Goal: Task Accomplishment & Management: Manage account settings

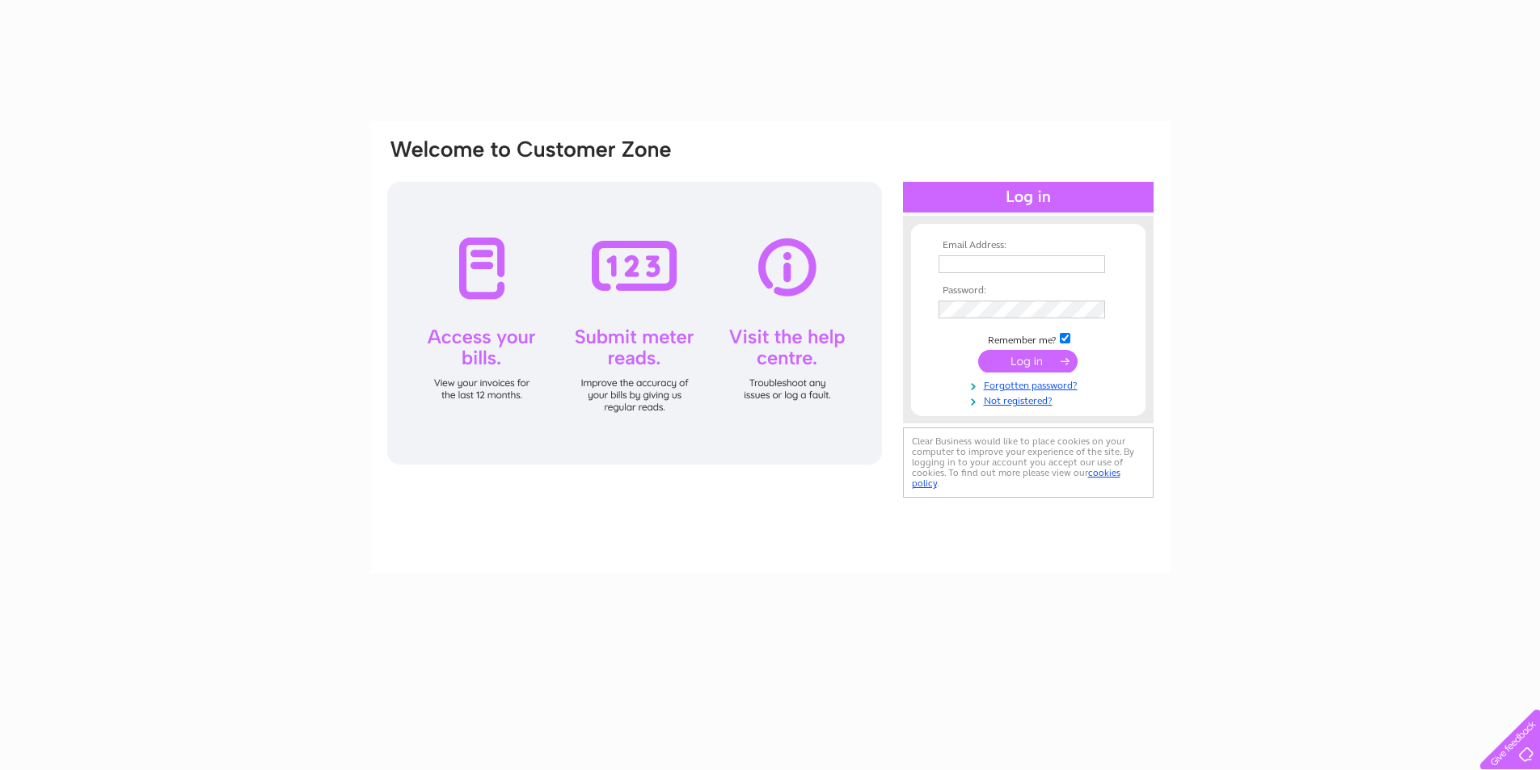
type input "joanneparker353@btinternet.com"
click at [1018, 364] on input "submit" at bounding box center [1027, 361] width 99 height 23
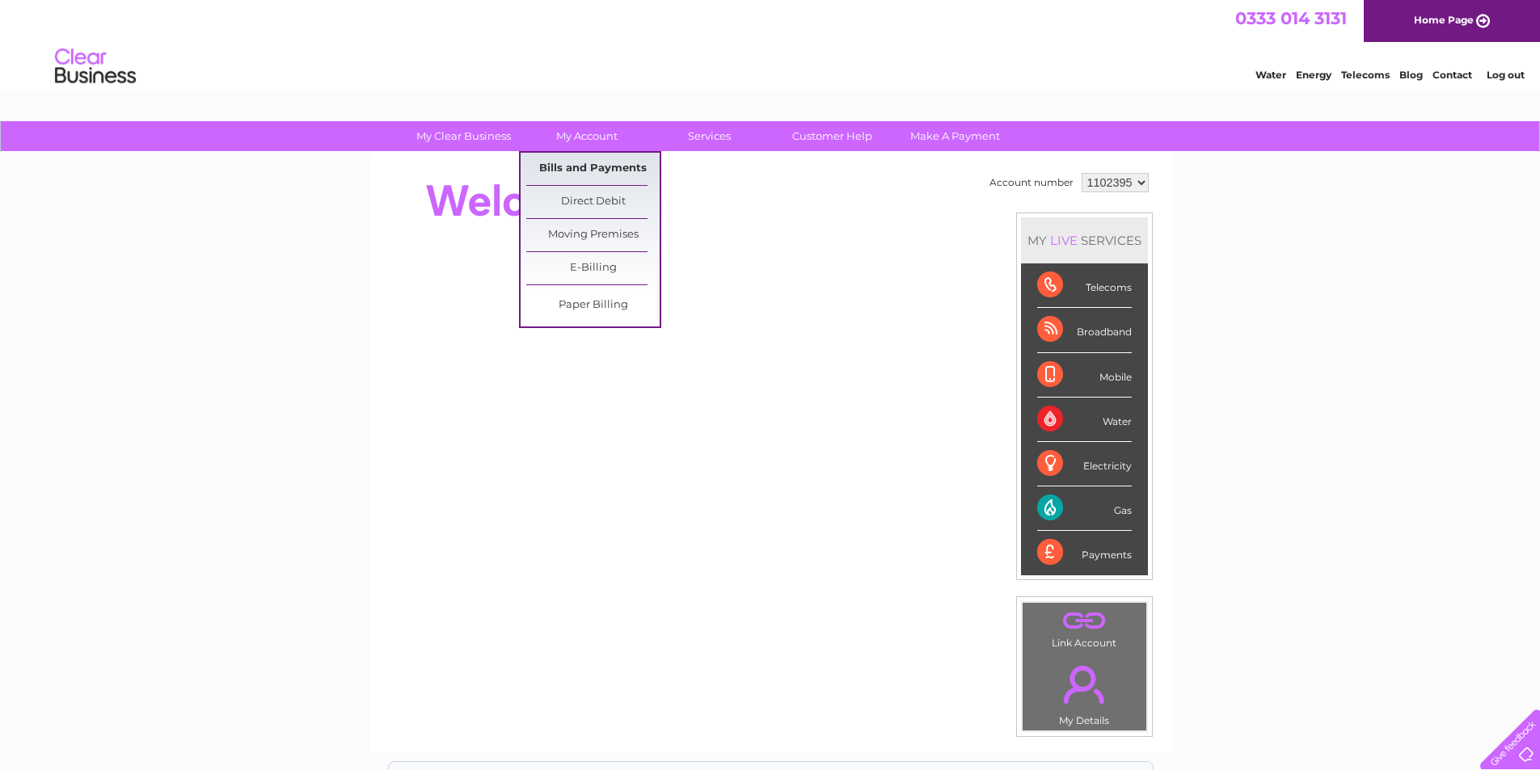
click at [603, 157] on link "Bills and Payments" at bounding box center [592, 169] width 133 height 32
click at [606, 165] on link "Bills and Payments" at bounding box center [592, 169] width 133 height 32
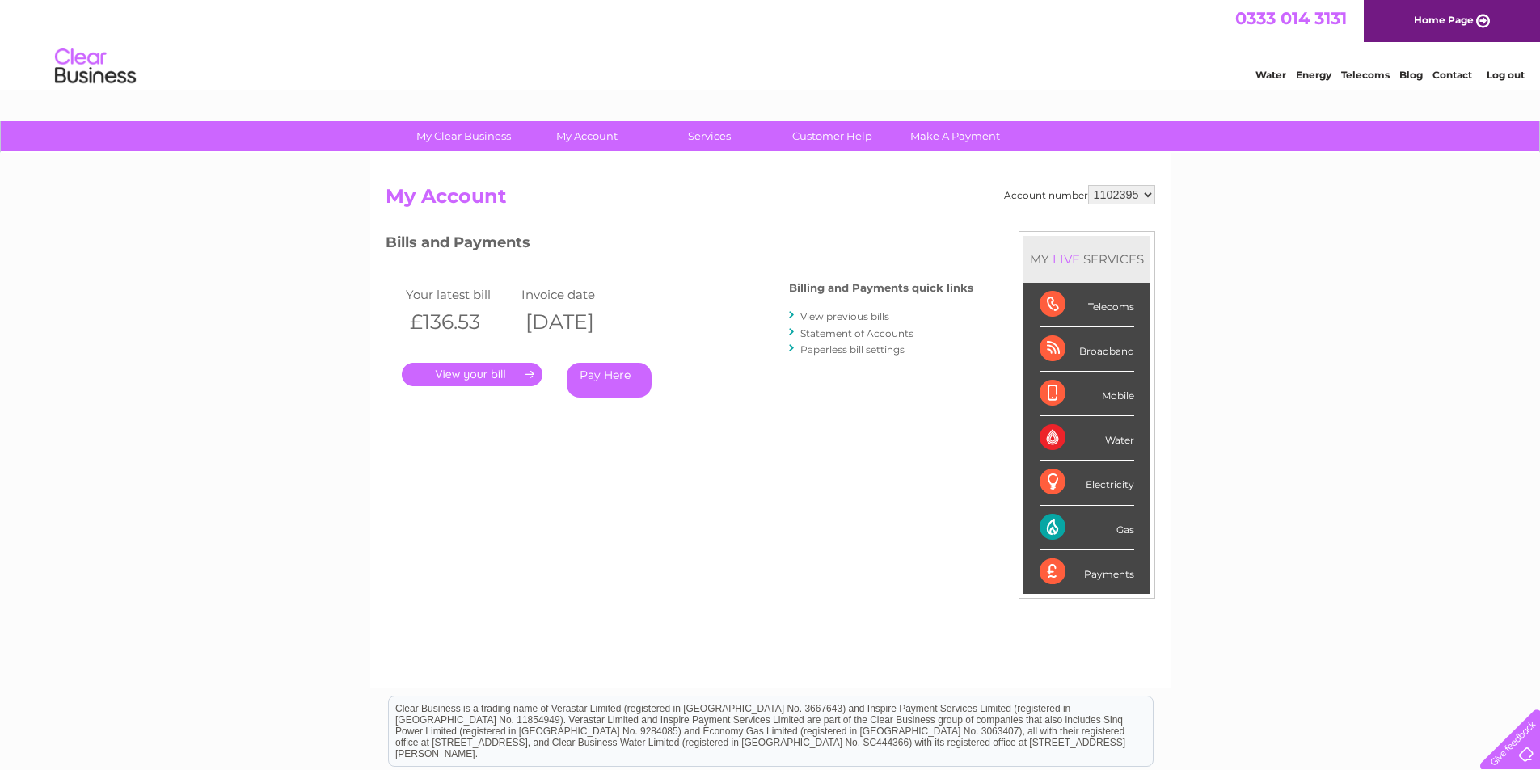
click at [510, 373] on link "." at bounding box center [472, 374] width 141 height 23
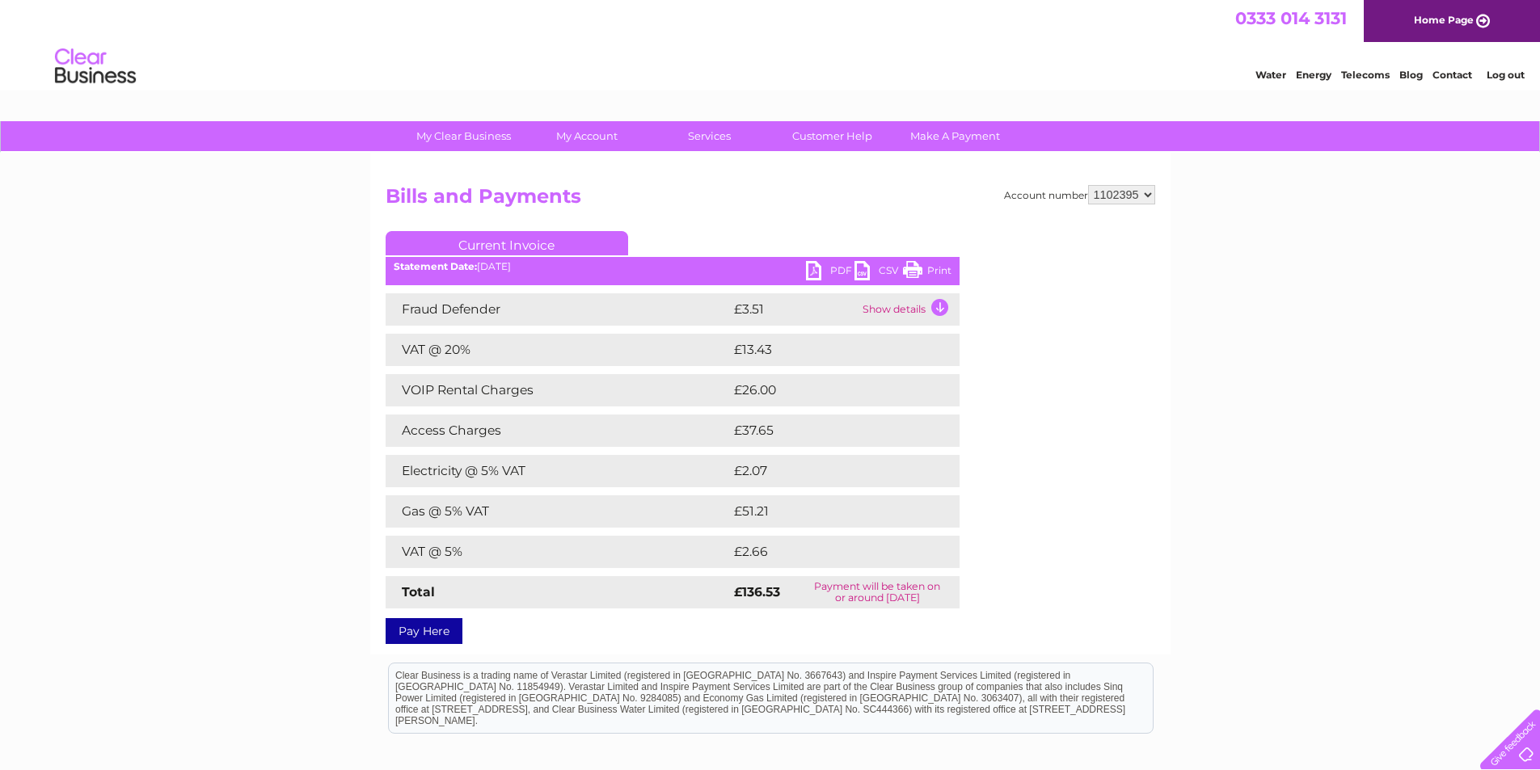
click at [567, 243] on link "Current Invoice" at bounding box center [506, 243] width 242 height 24
click at [933, 308] on td "Show details" at bounding box center [908, 309] width 101 height 32
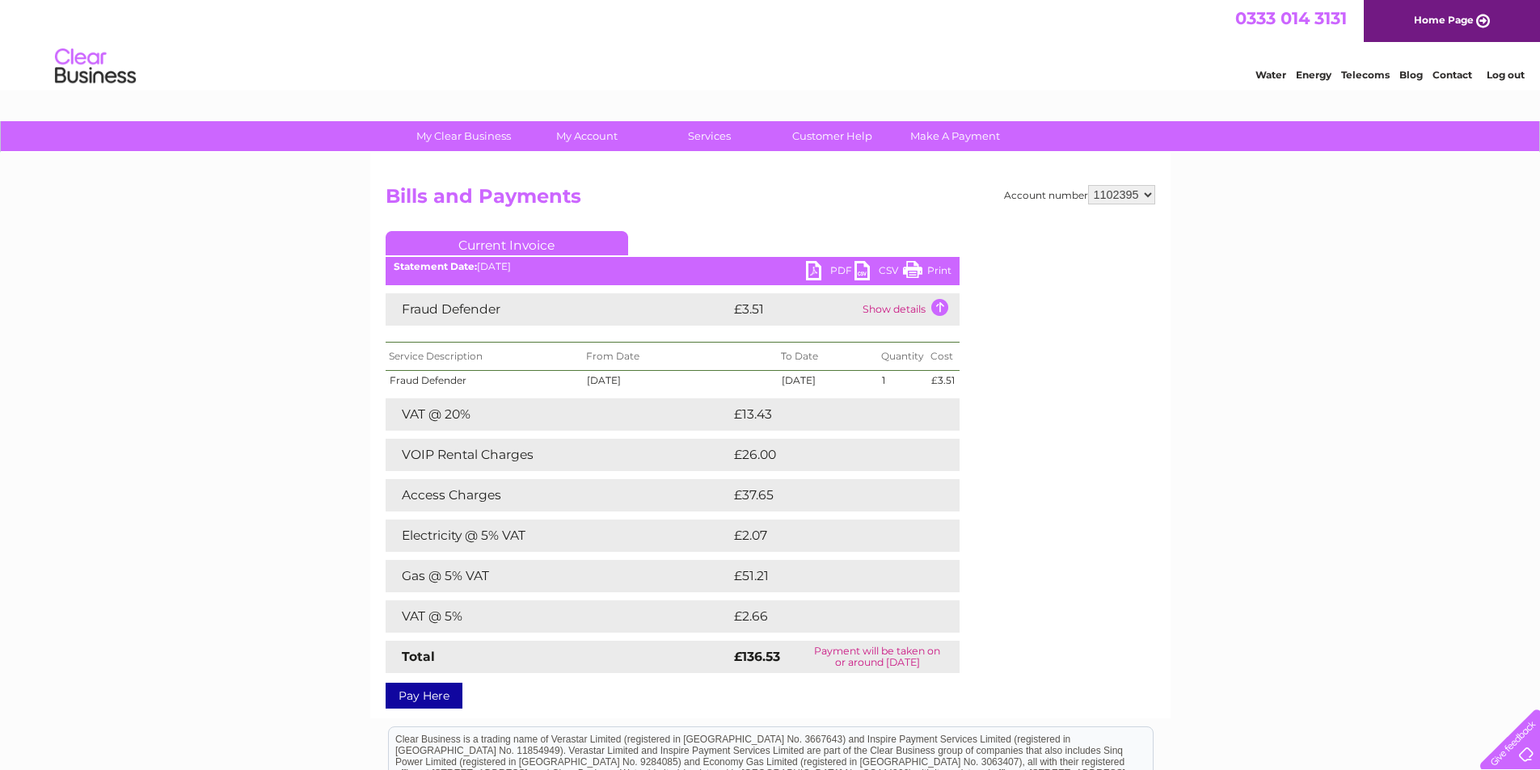
click at [511, 270] on div "Statement Date: [DATE]" at bounding box center [672, 266] width 574 height 11
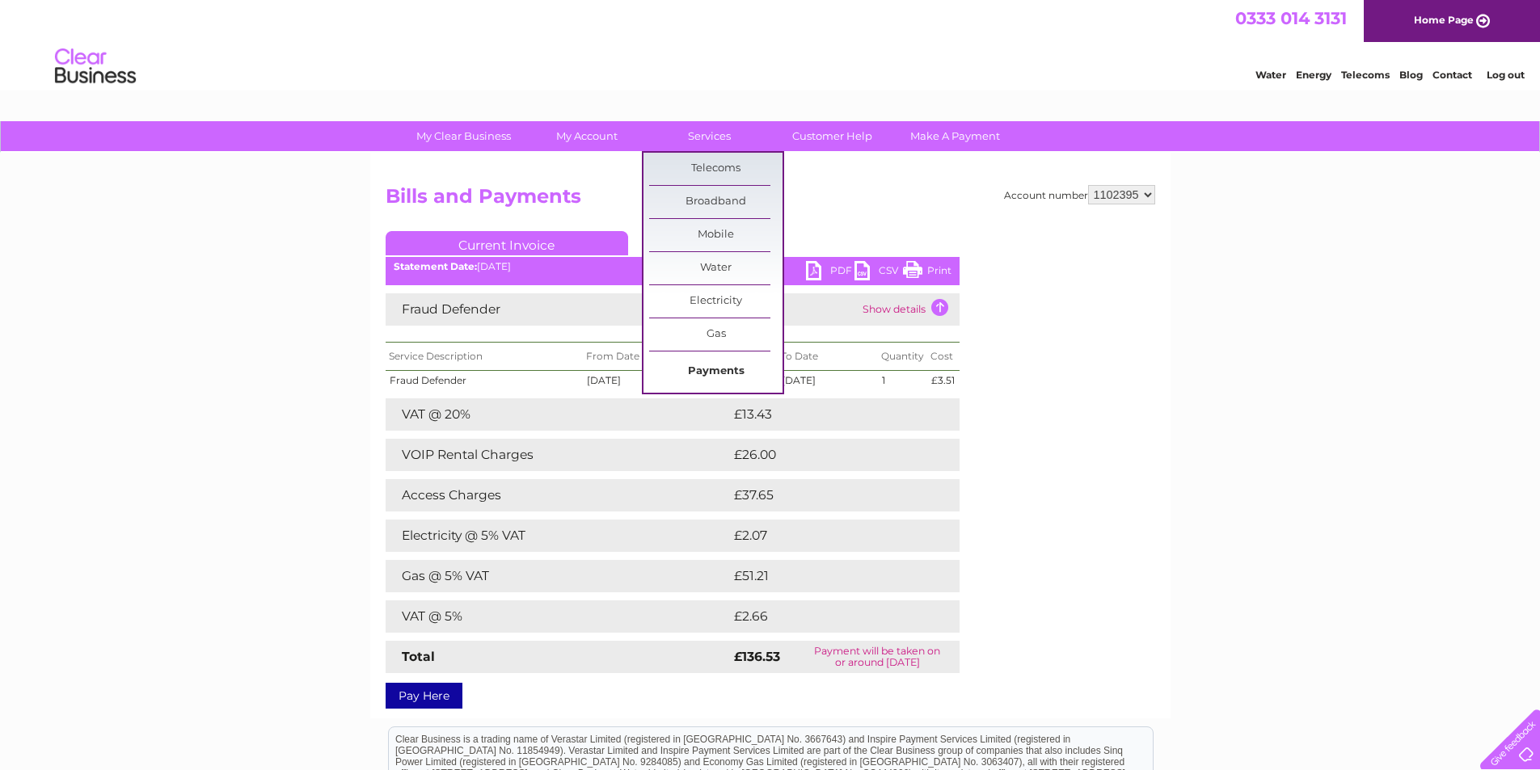
click at [699, 373] on link "Payments" at bounding box center [715, 372] width 133 height 32
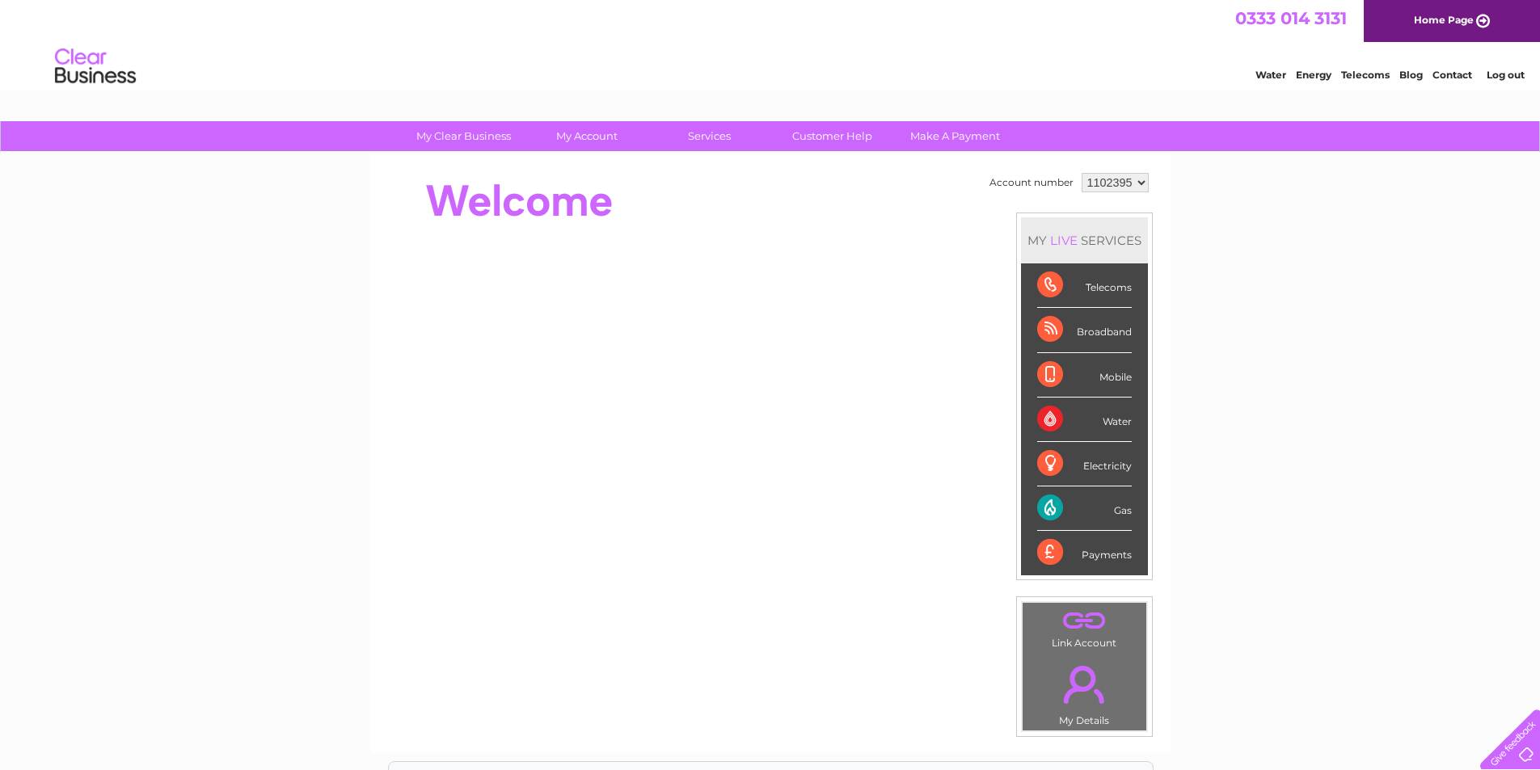
click at [1102, 554] on div "Payments" at bounding box center [1084, 553] width 95 height 44
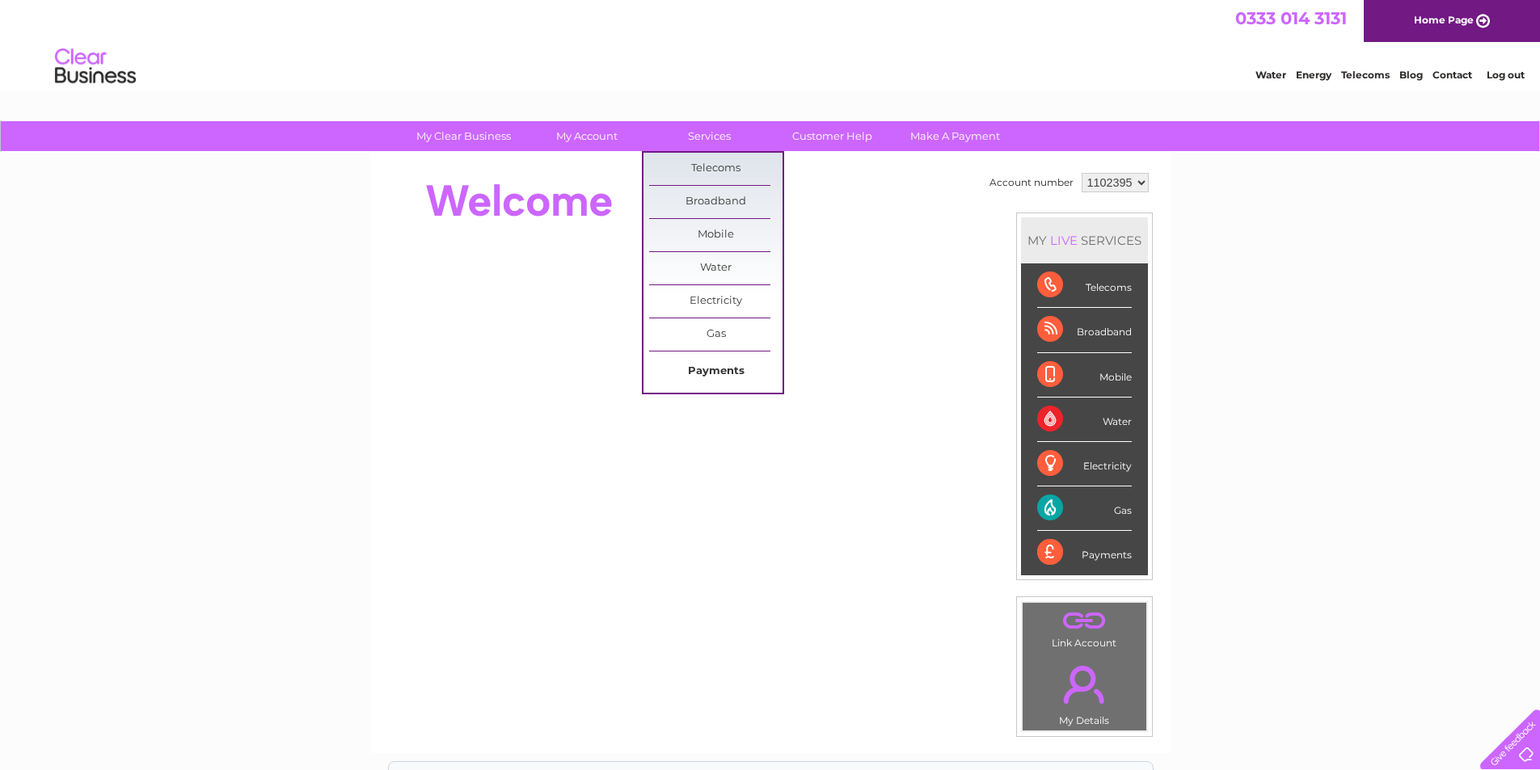
click at [722, 369] on link "Payments" at bounding box center [715, 372] width 133 height 32
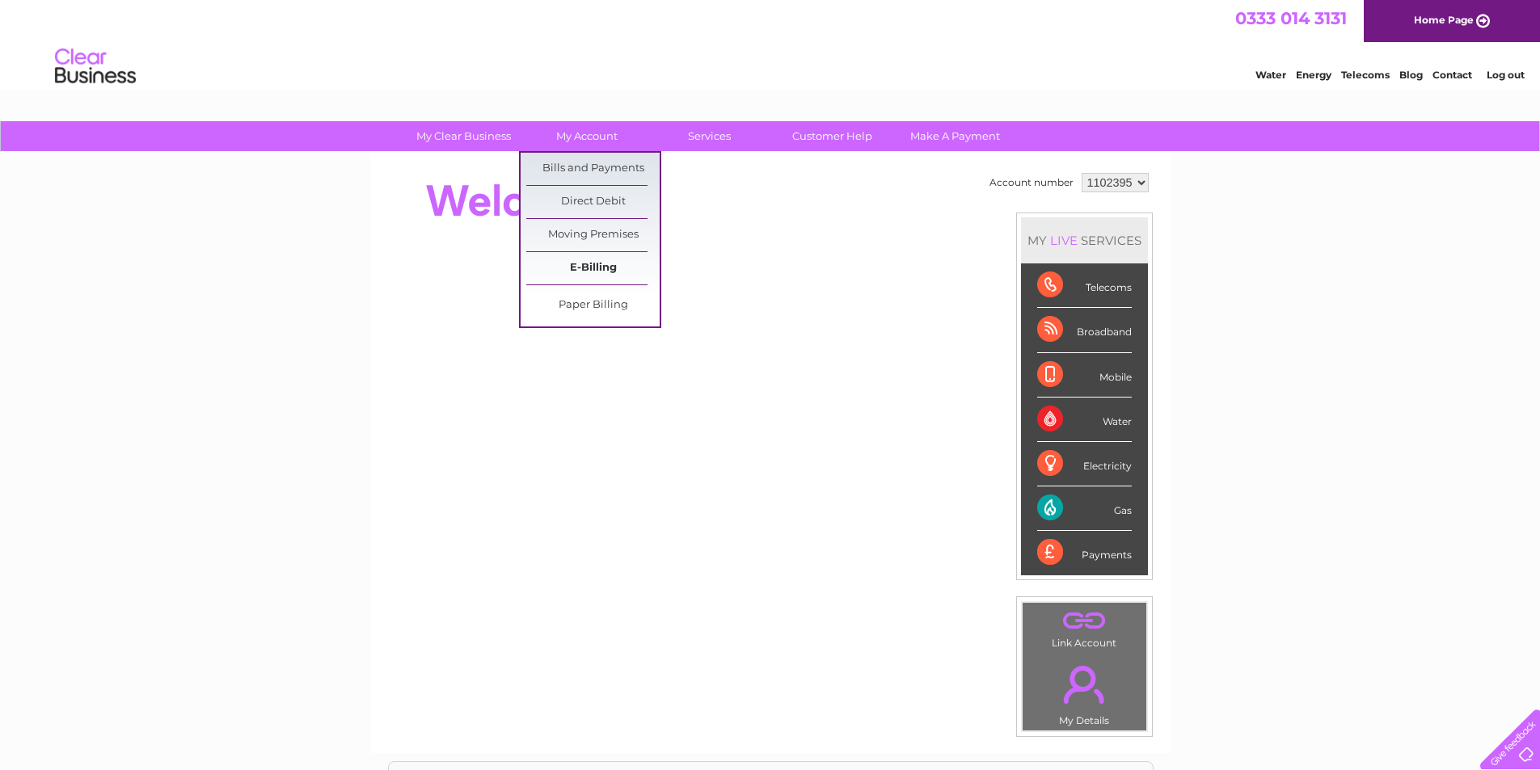
click at [584, 268] on link "E-Billing" at bounding box center [592, 268] width 133 height 32
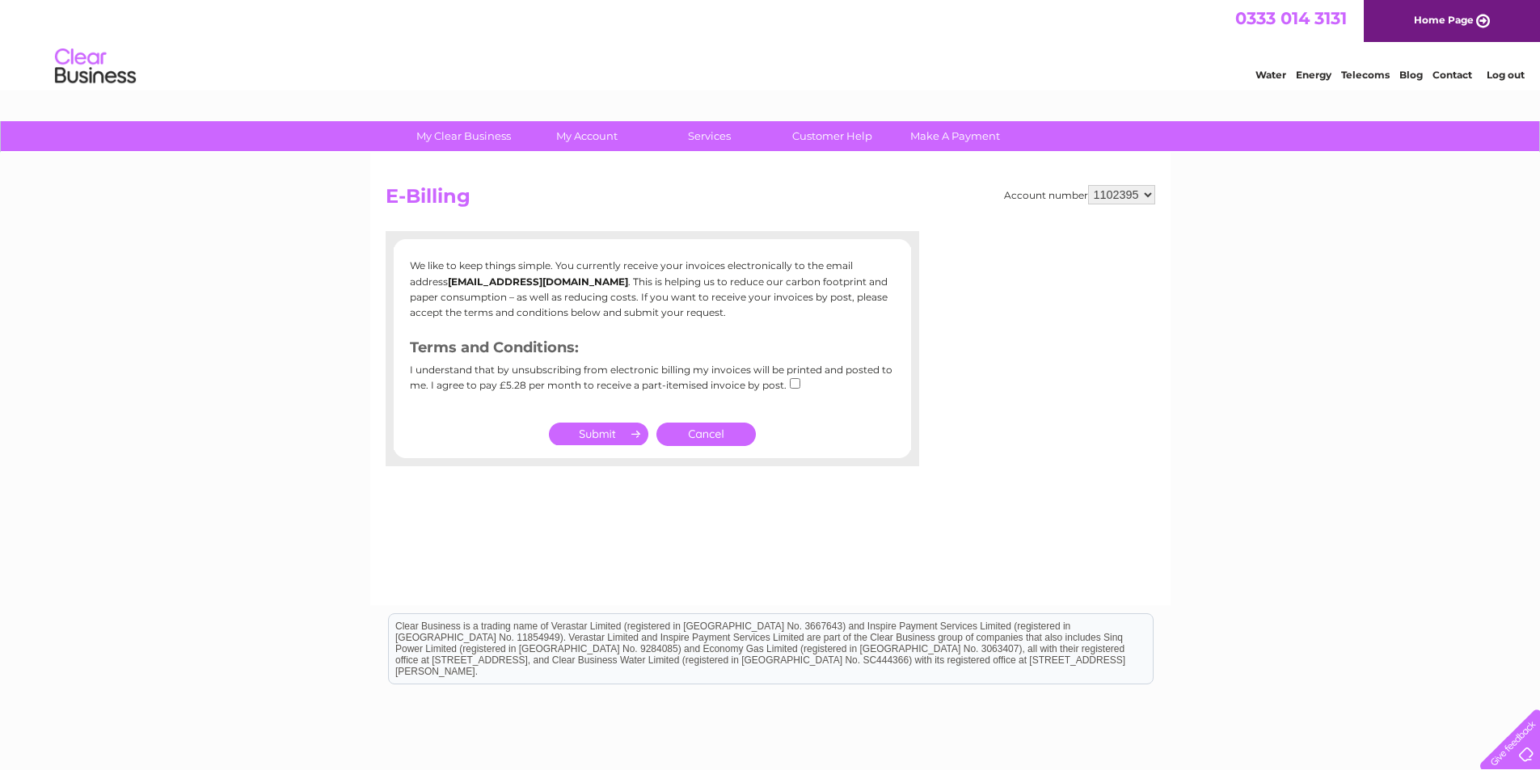
click at [739, 430] on link "Cancel" at bounding box center [705, 434] width 99 height 23
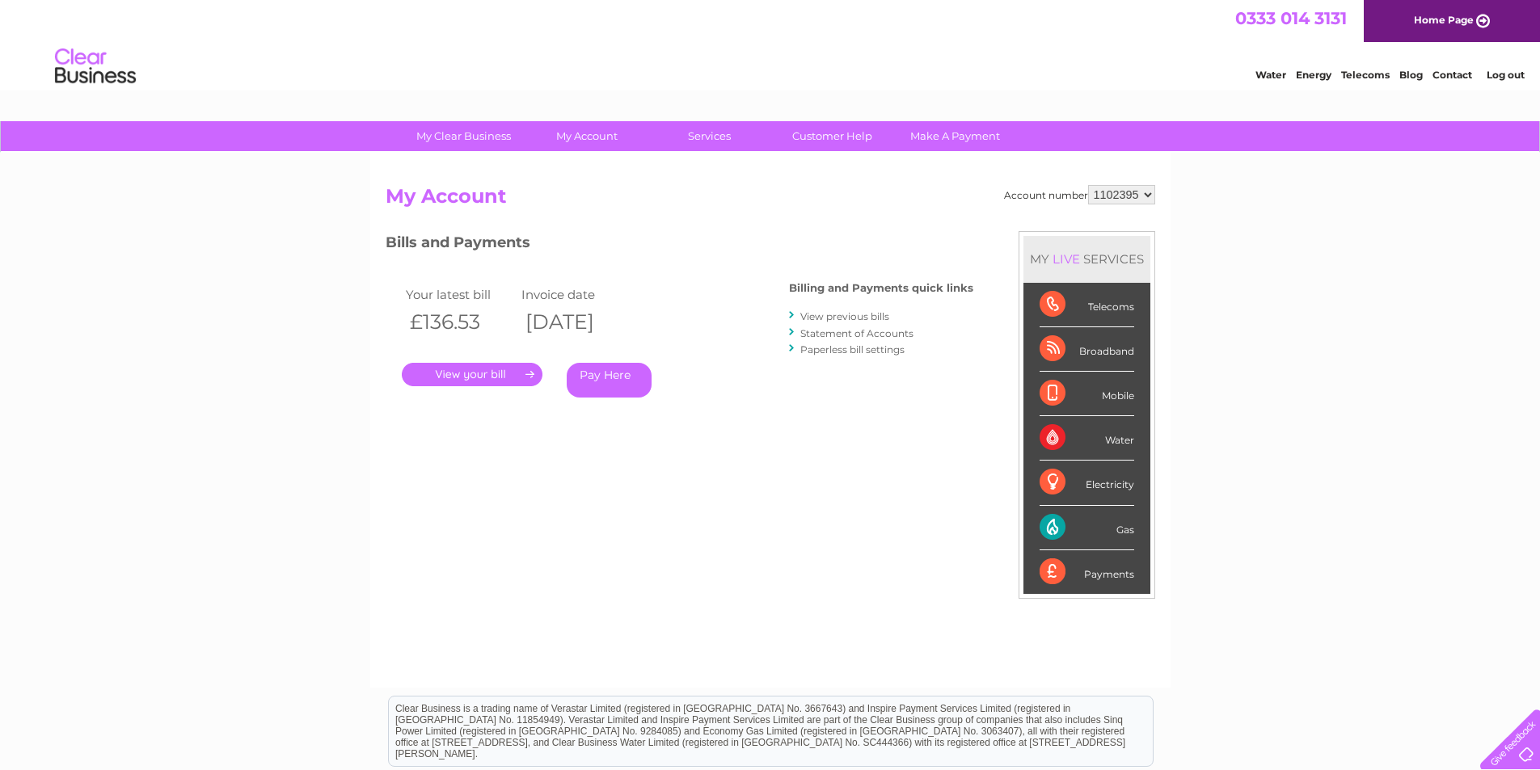
click at [870, 315] on link "View previous bills" at bounding box center [844, 316] width 89 height 12
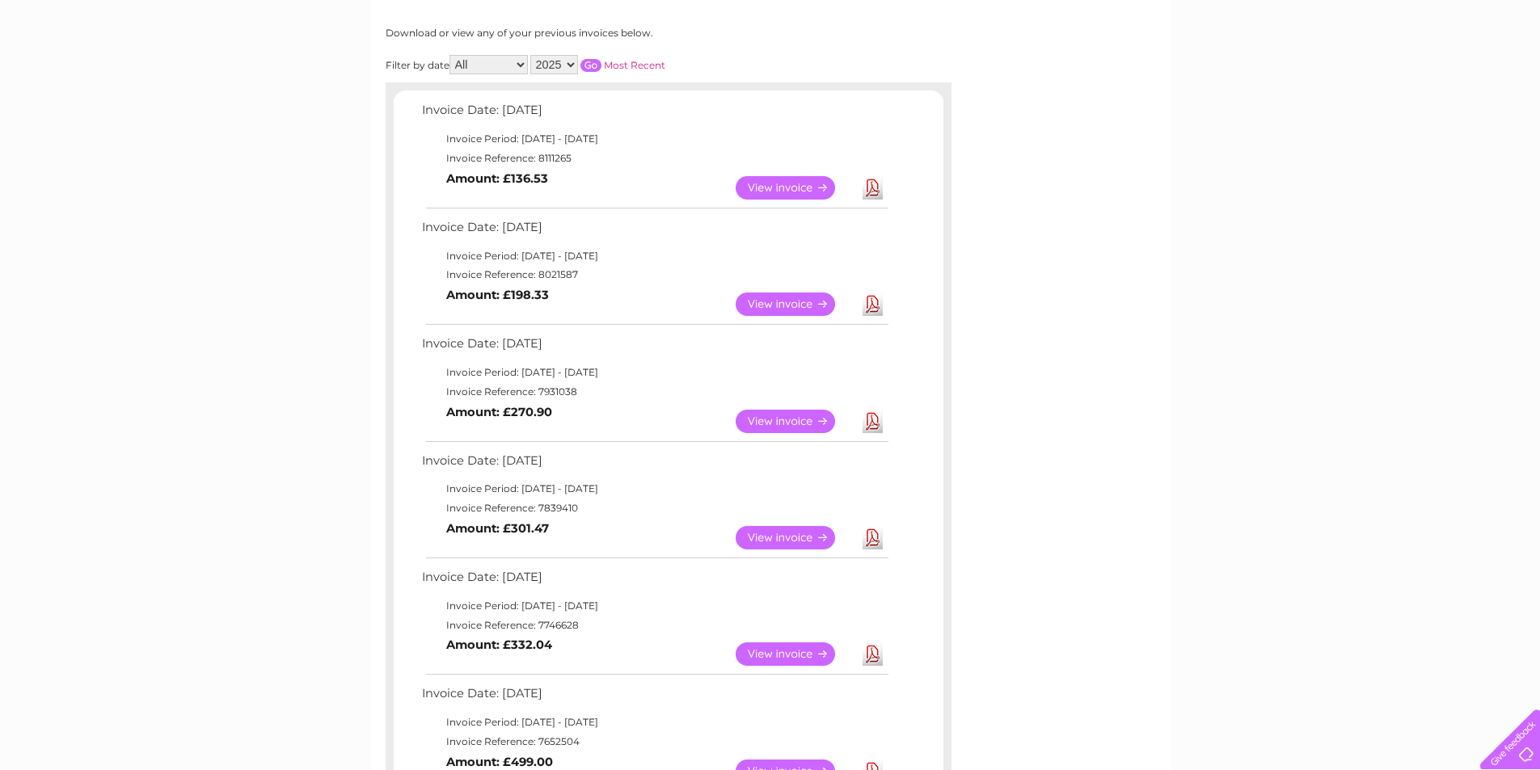
scroll to position [242, 0]
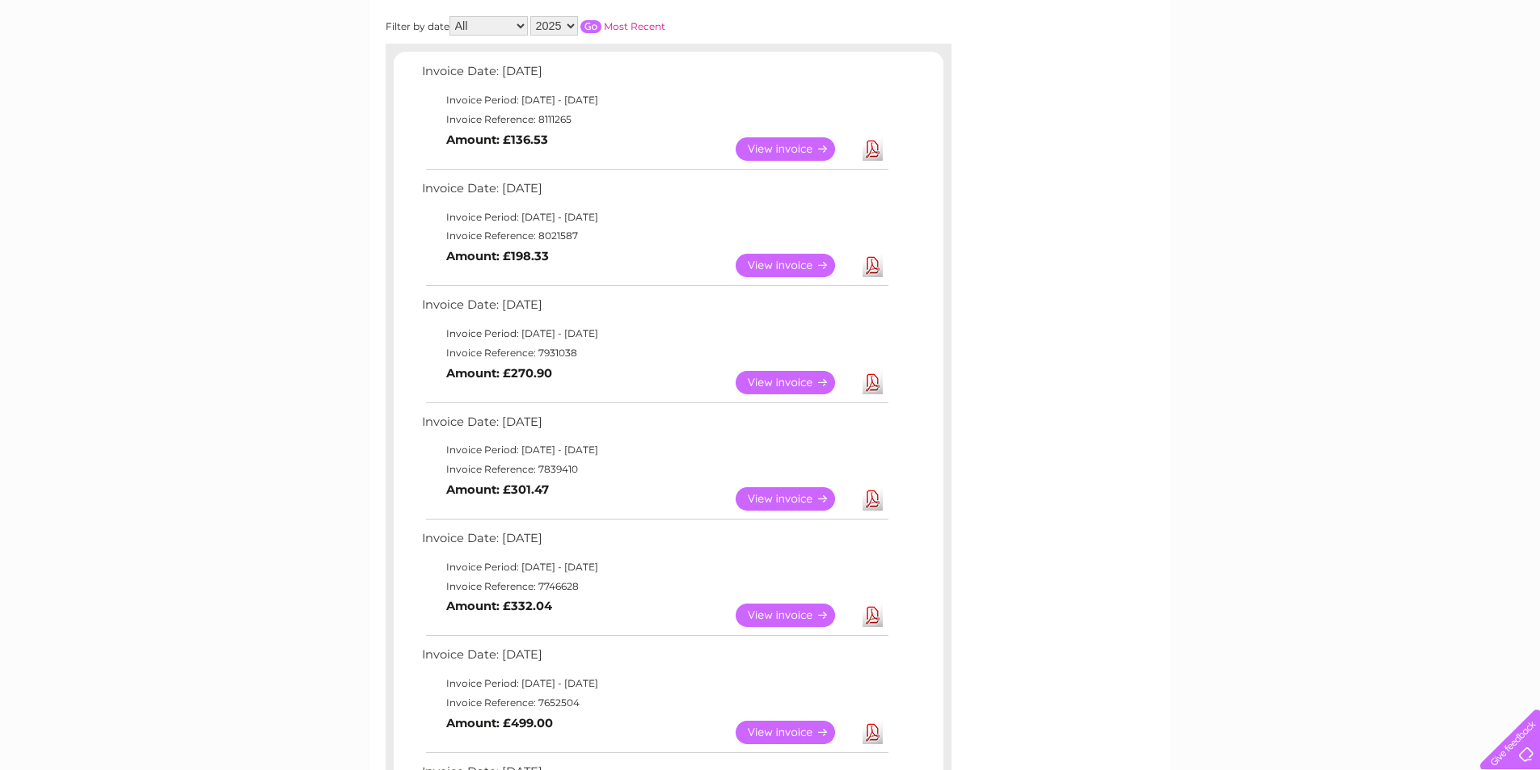
click at [792, 262] on link "View" at bounding box center [794, 265] width 119 height 23
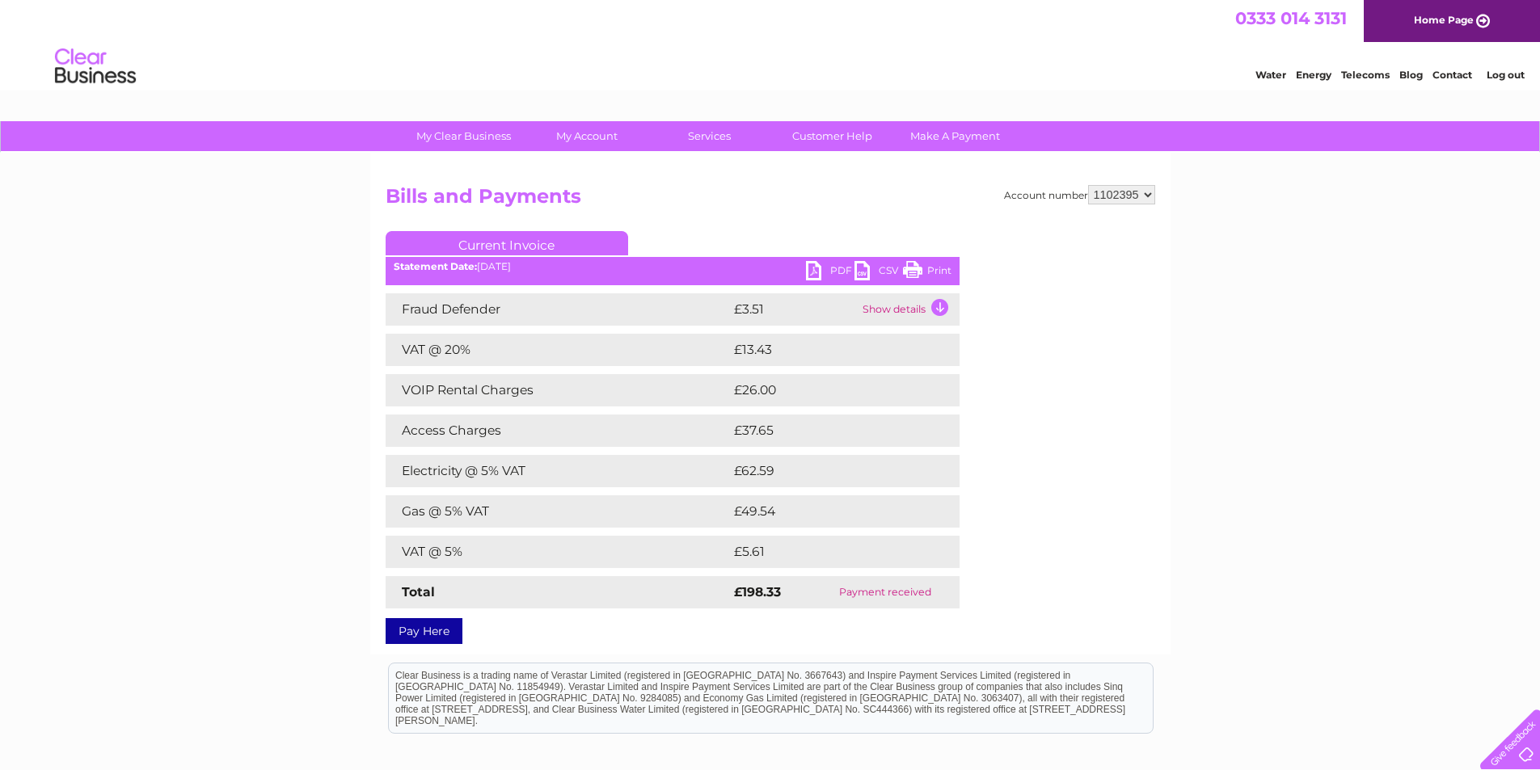
drag, startPoint x: 925, startPoint y: 266, endPoint x: 1194, endPoint y: 6, distance: 373.8
click at [925, 266] on link "Print" at bounding box center [927, 272] width 48 height 23
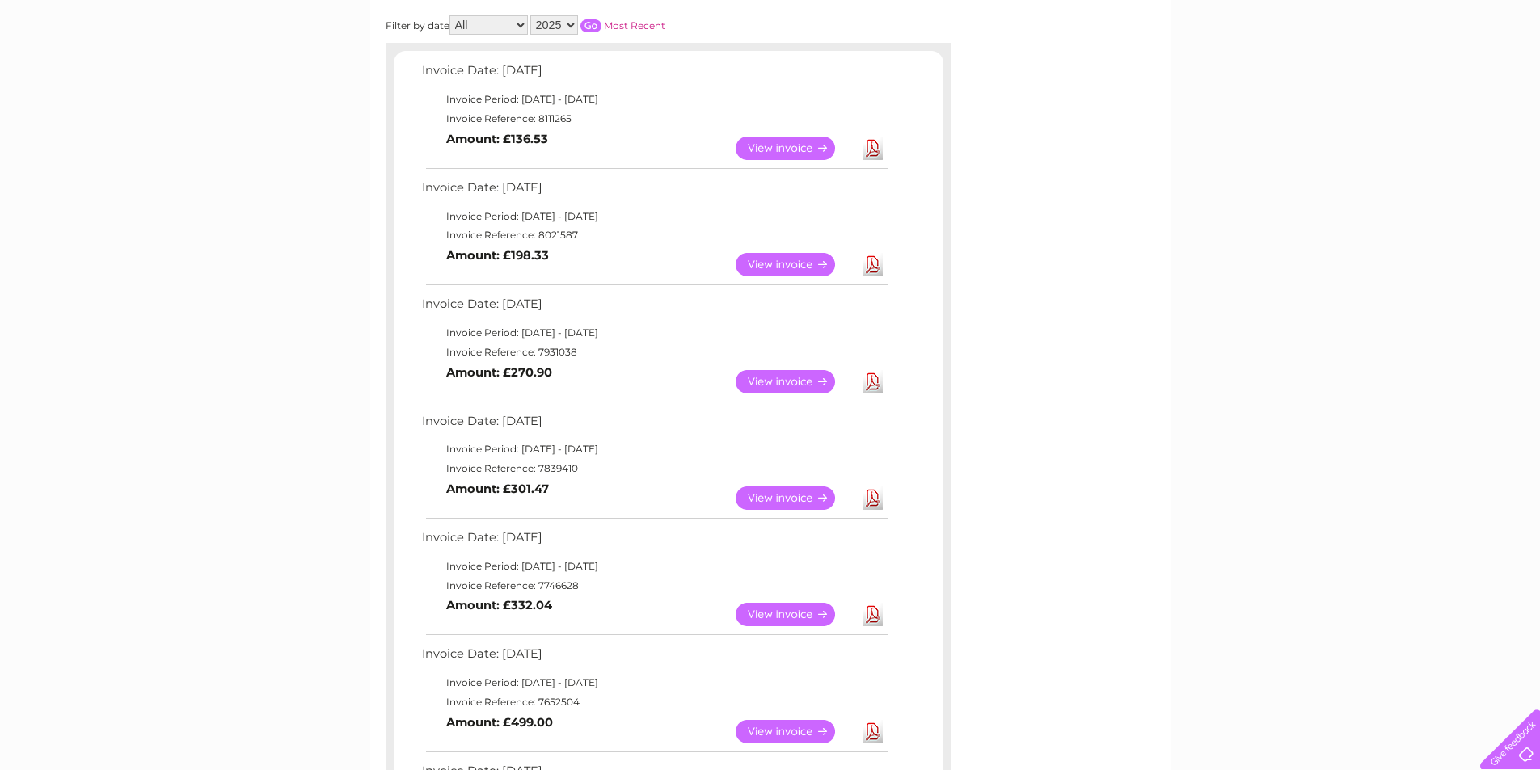
click at [809, 381] on link "View" at bounding box center [794, 381] width 119 height 23
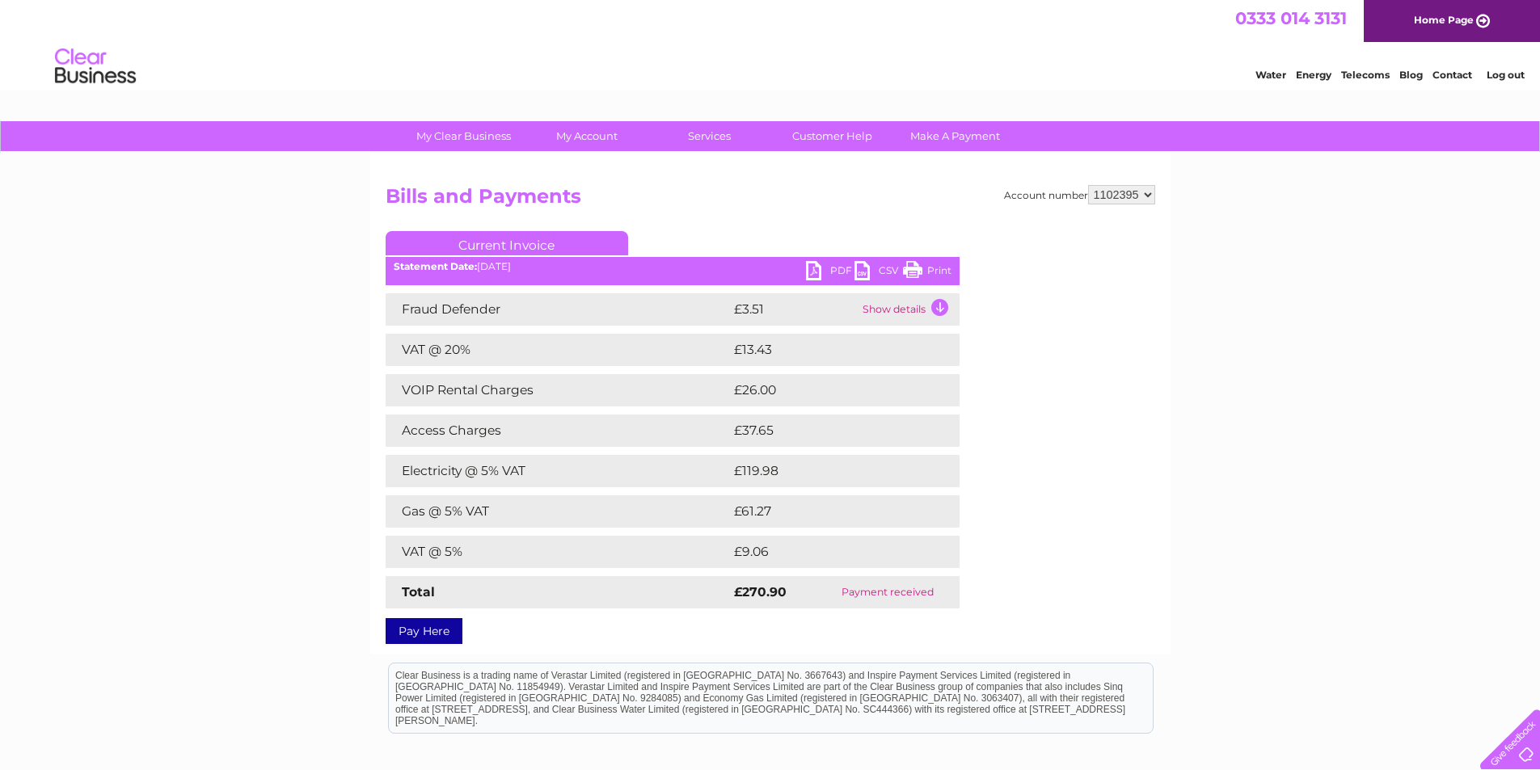
drag, startPoint x: 929, startPoint y: 268, endPoint x: 1198, endPoint y: 4, distance: 377.2
click at [929, 268] on link "Print" at bounding box center [927, 272] width 48 height 23
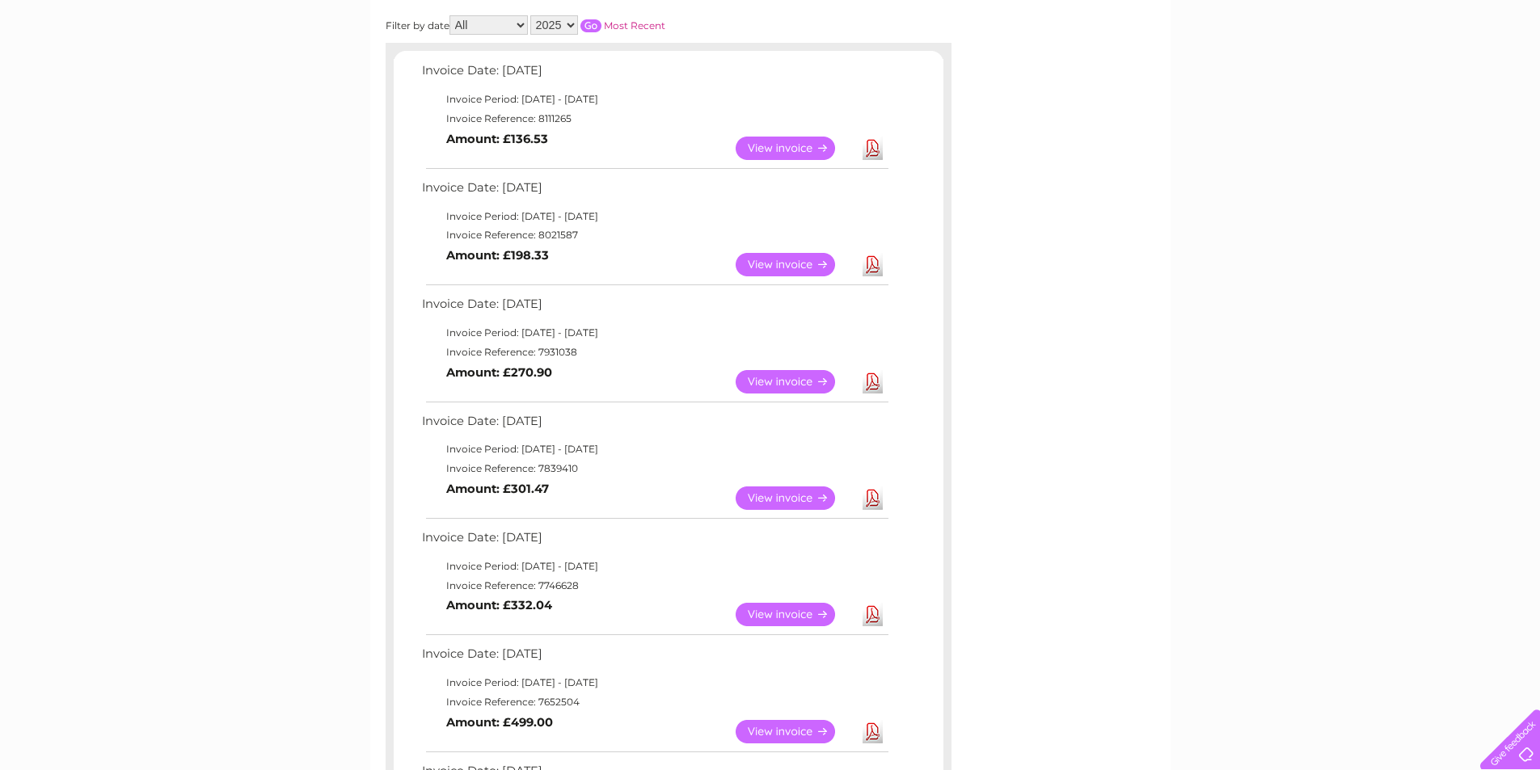
scroll to position [243, 0]
click at [781, 501] on link "View" at bounding box center [794, 498] width 119 height 23
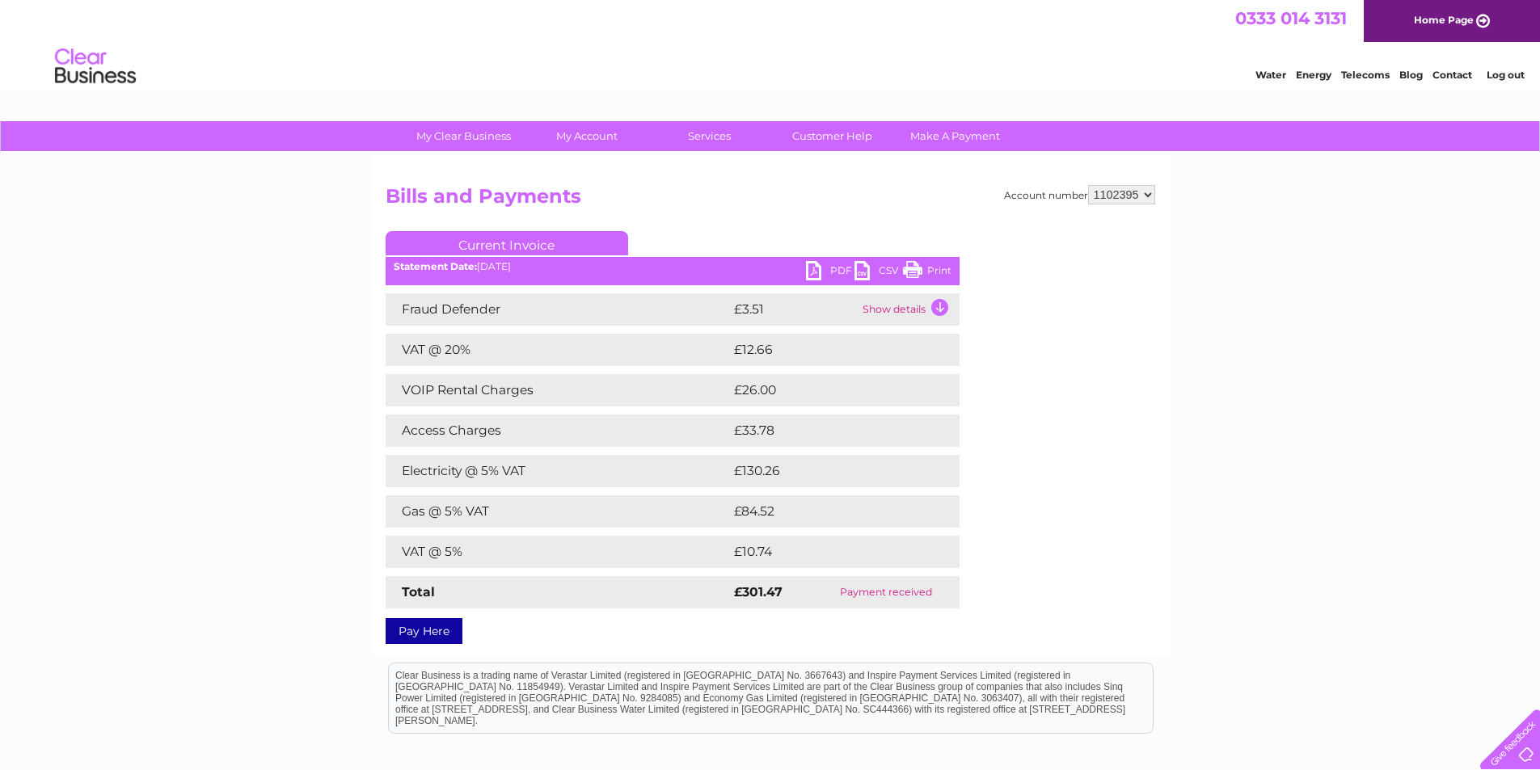
drag, startPoint x: 944, startPoint y: 272, endPoint x: 1204, endPoint y: 2, distance: 374.4
click at [944, 272] on link "Print" at bounding box center [927, 272] width 48 height 23
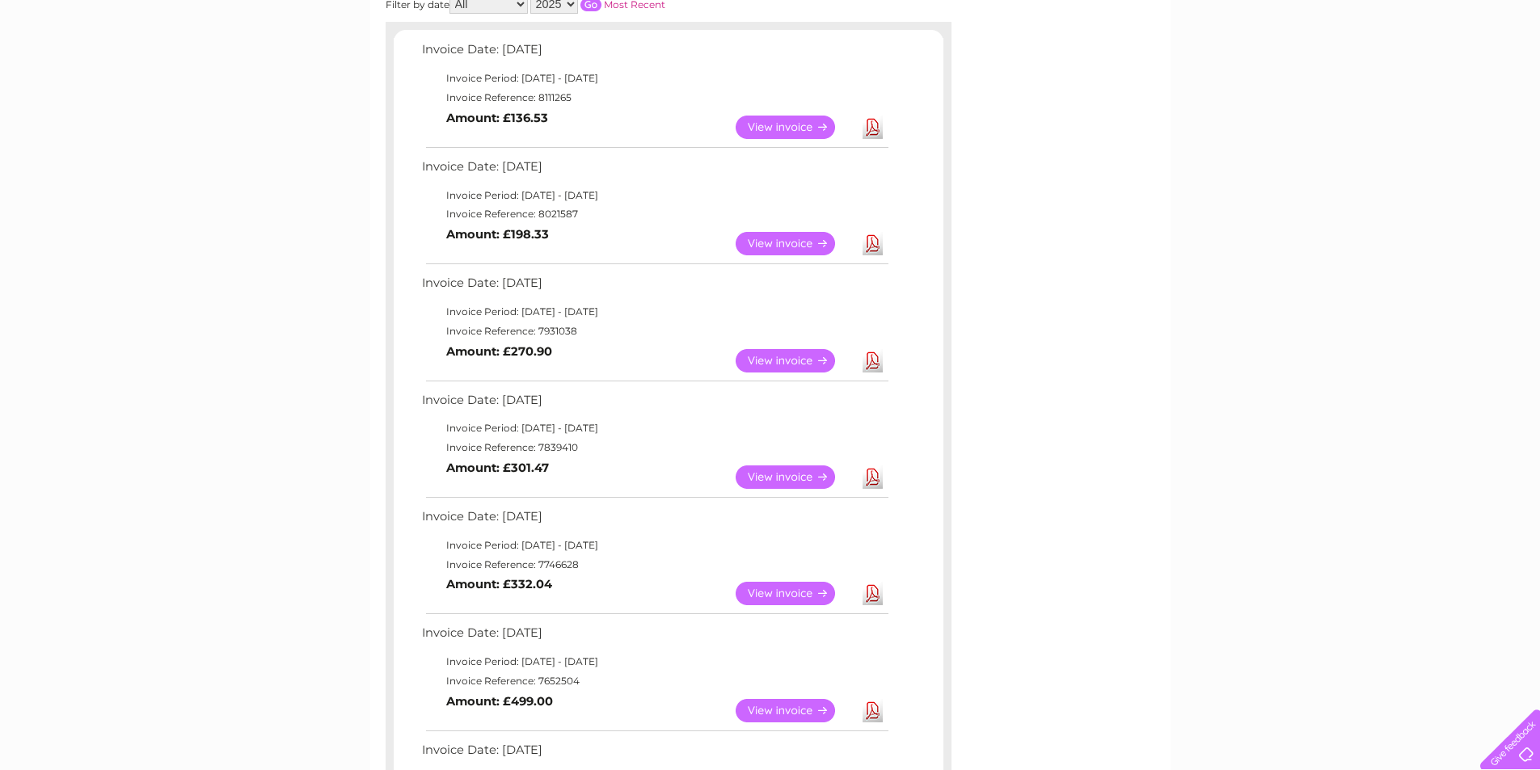
scroll to position [324, 0]
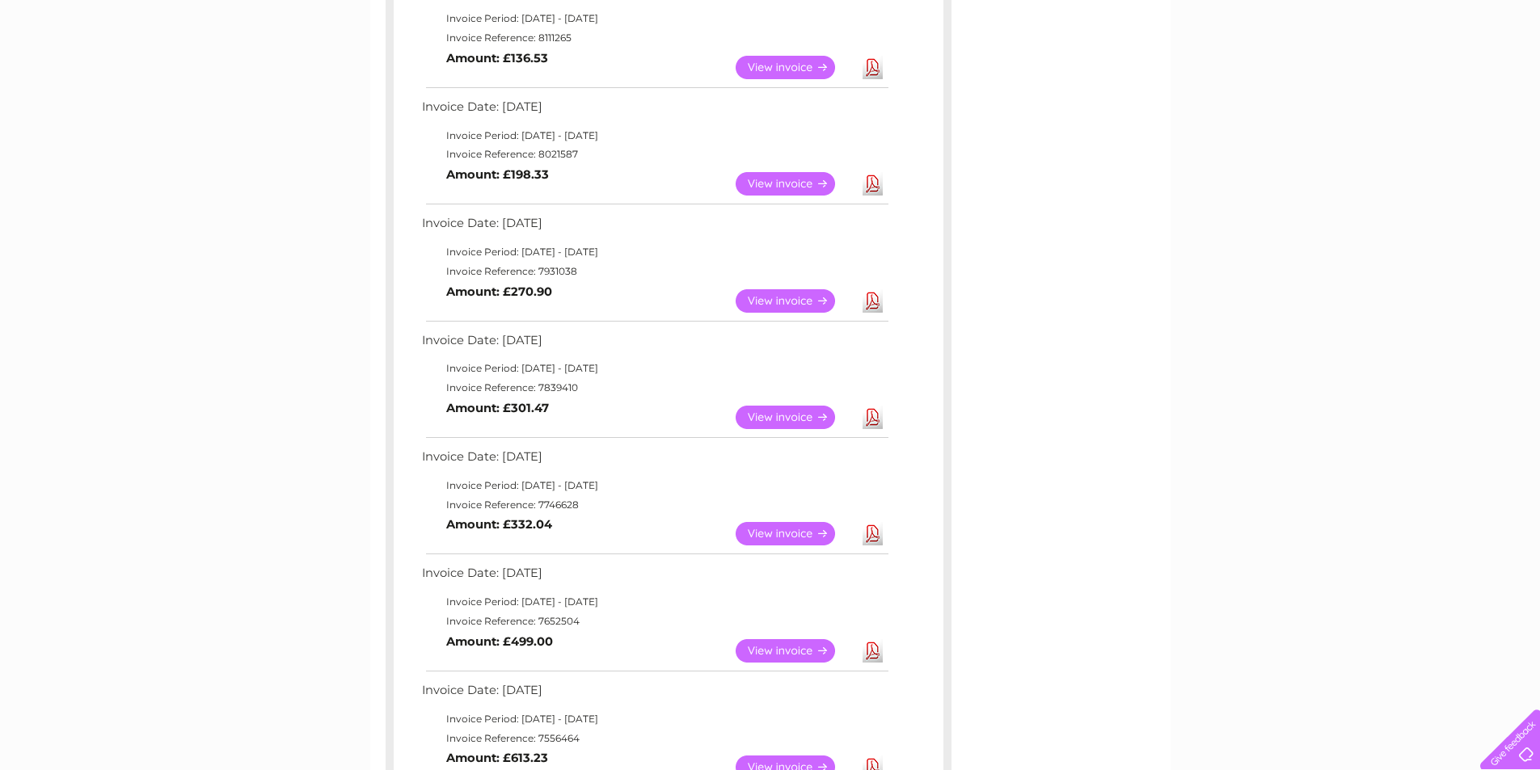
click at [807, 531] on link "View" at bounding box center [794, 533] width 119 height 23
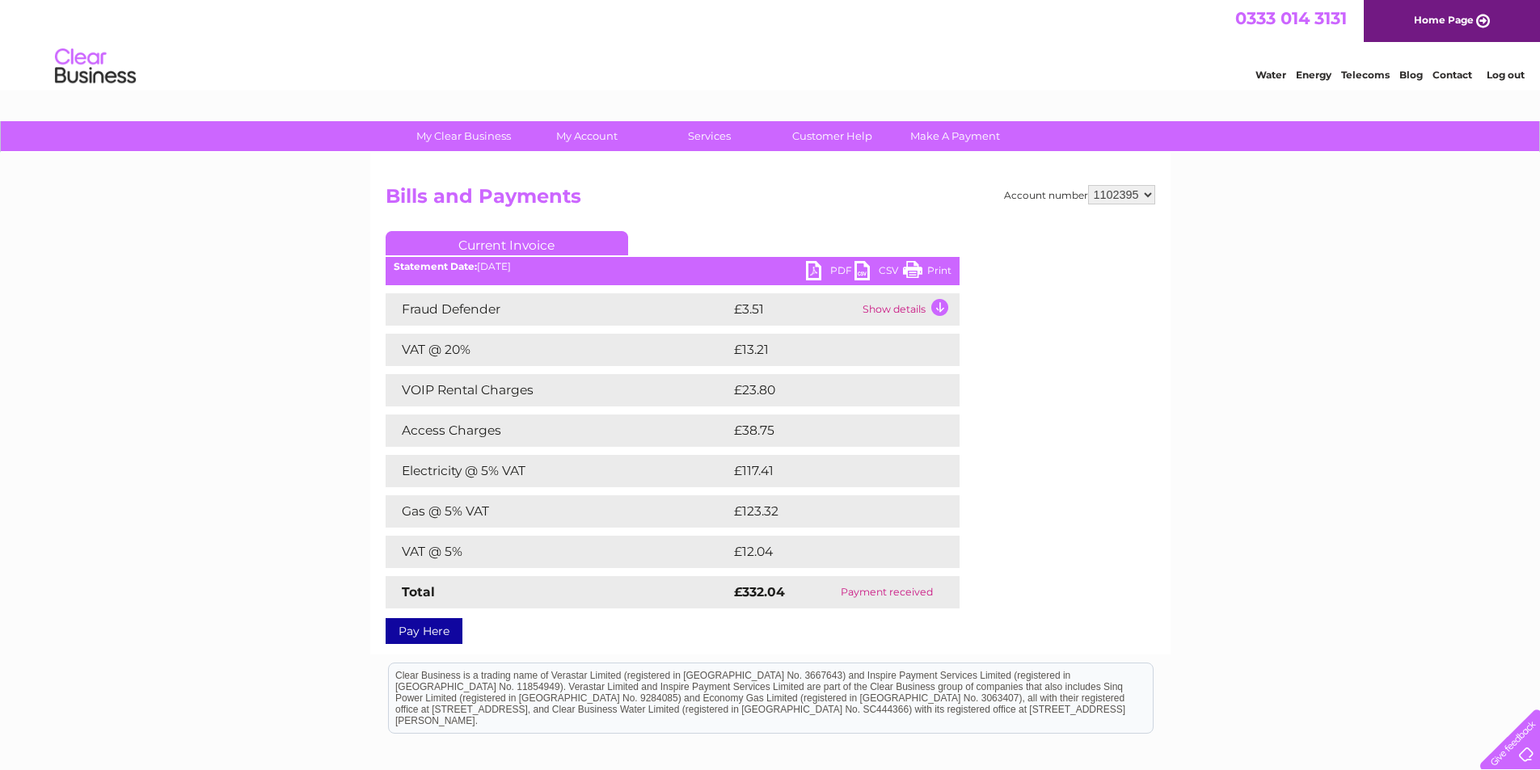
drag, startPoint x: 943, startPoint y: 269, endPoint x: 1190, endPoint y: 2, distance: 363.8
click at [943, 269] on link "Print" at bounding box center [927, 272] width 48 height 23
